Goal: Task Accomplishment & Management: Manage account settings

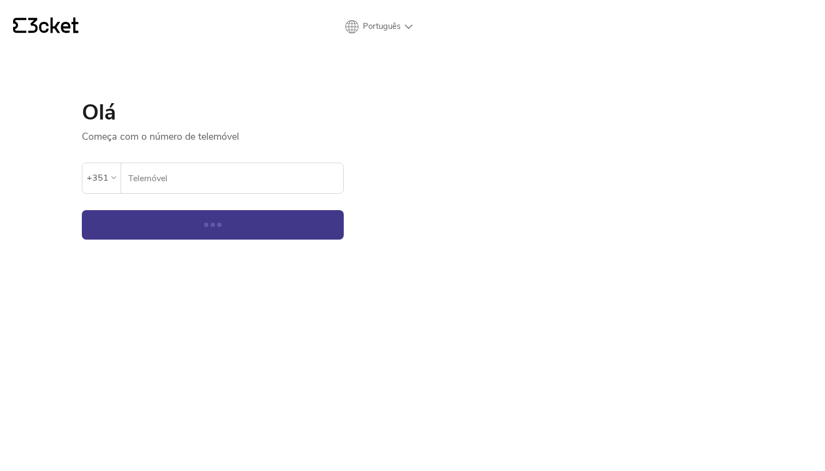
select select "en"
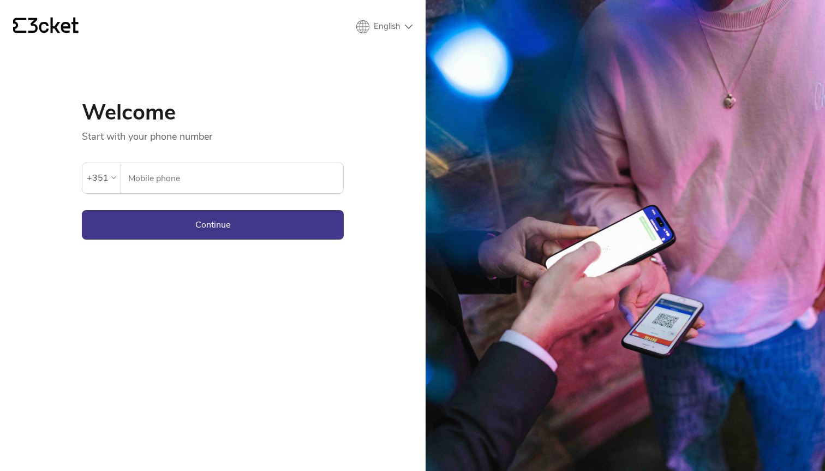
click at [98, 170] on div "+351" at bounding box center [98, 178] width 22 height 16
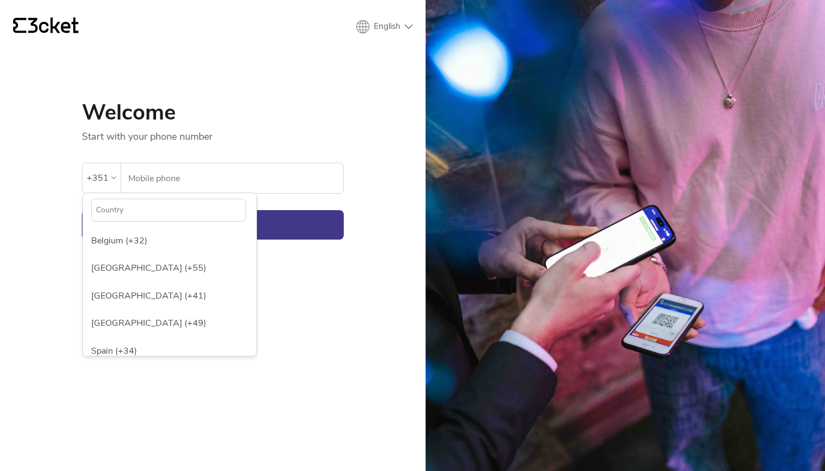
click at [128, 205] on input "text" at bounding box center [168, 210] width 155 height 23
type input "fr"
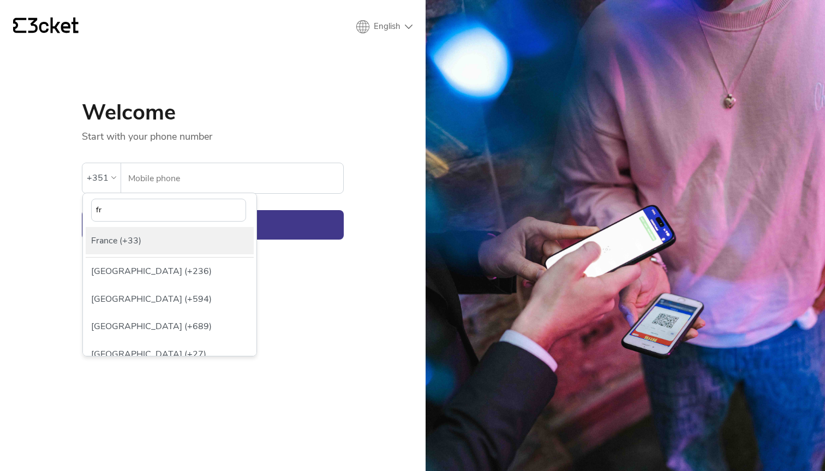
click at [144, 251] on div "France (+33)" at bounding box center [170, 240] width 168 height 27
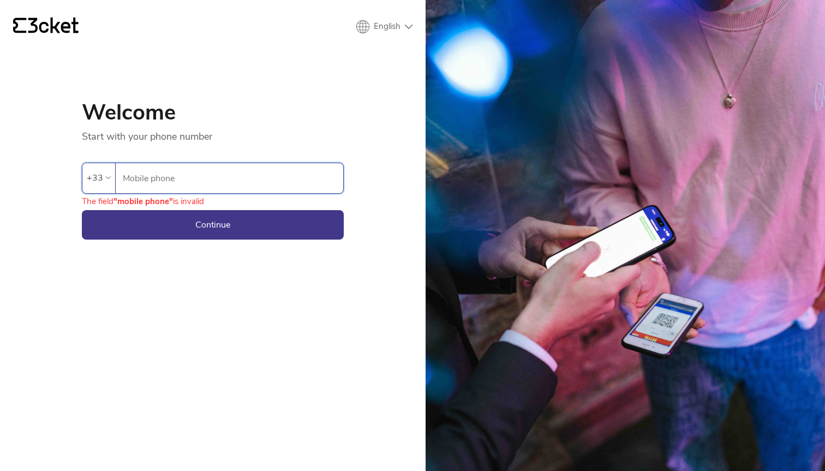
paste input "+33633425599"
drag, startPoint x: 139, startPoint y: 178, endPoint x: 121, endPoint y: 178, distance: 17.5
click at [124, 178] on input "+33633425599" at bounding box center [232, 178] width 221 height 30
click at [158, 221] on button "Continue" at bounding box center [213, 224] width 262 height 29
click at [127, 183] on input "+633425599" at bounding box center [232, 178] width 221 height 30
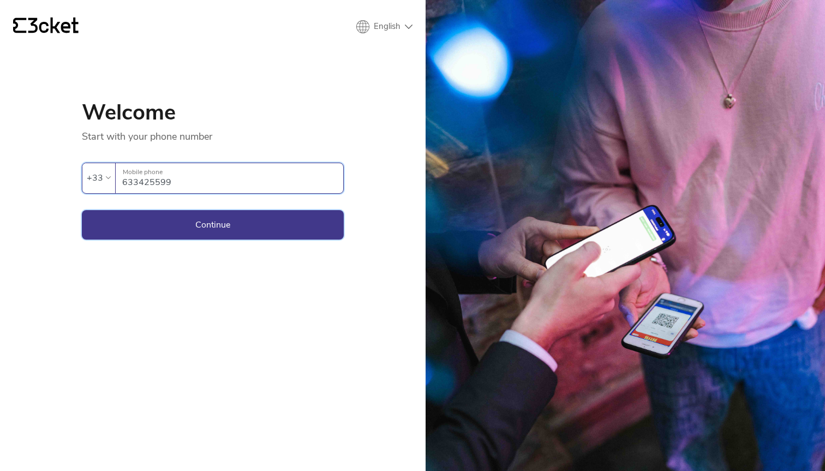
type input "633425599"
click at [160, 214] on button "Continue" at bounding box center [213, 224] width 262 height 29
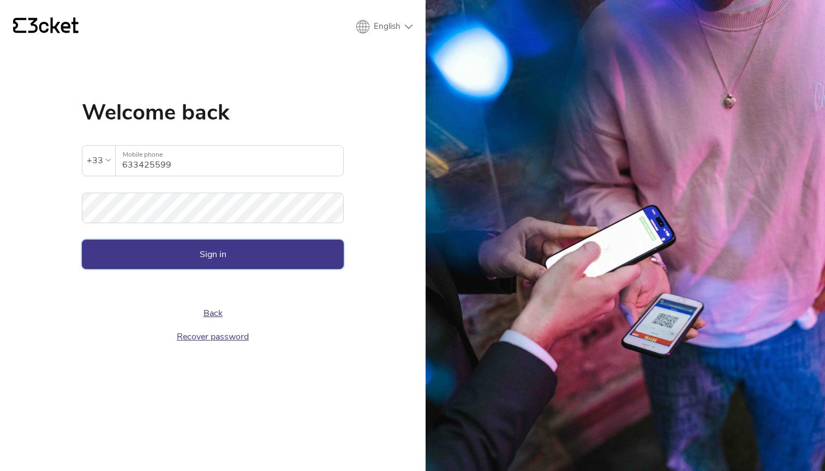
click at [176, 240] on button "Sign in" at bounding box center [213, 254] width 262 height 29
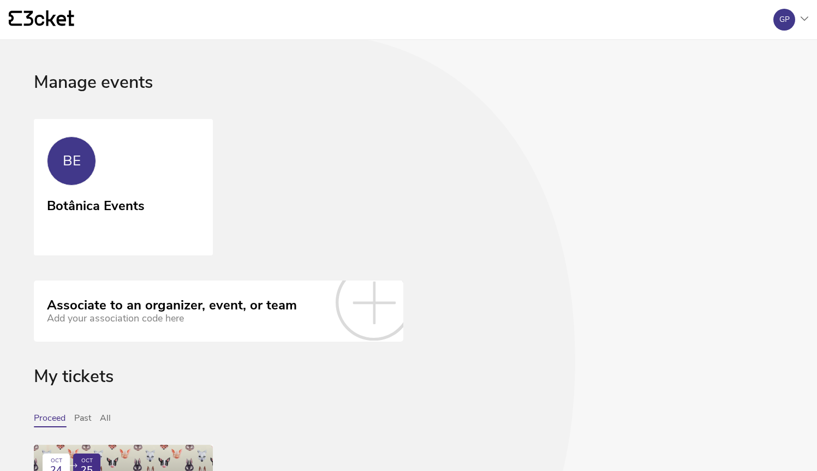
click at [176, 240] on link "BE Botânica Events" at bounding box center [123, 187] width 179 height 136
